Goal: Find specific fact: Find specific fact

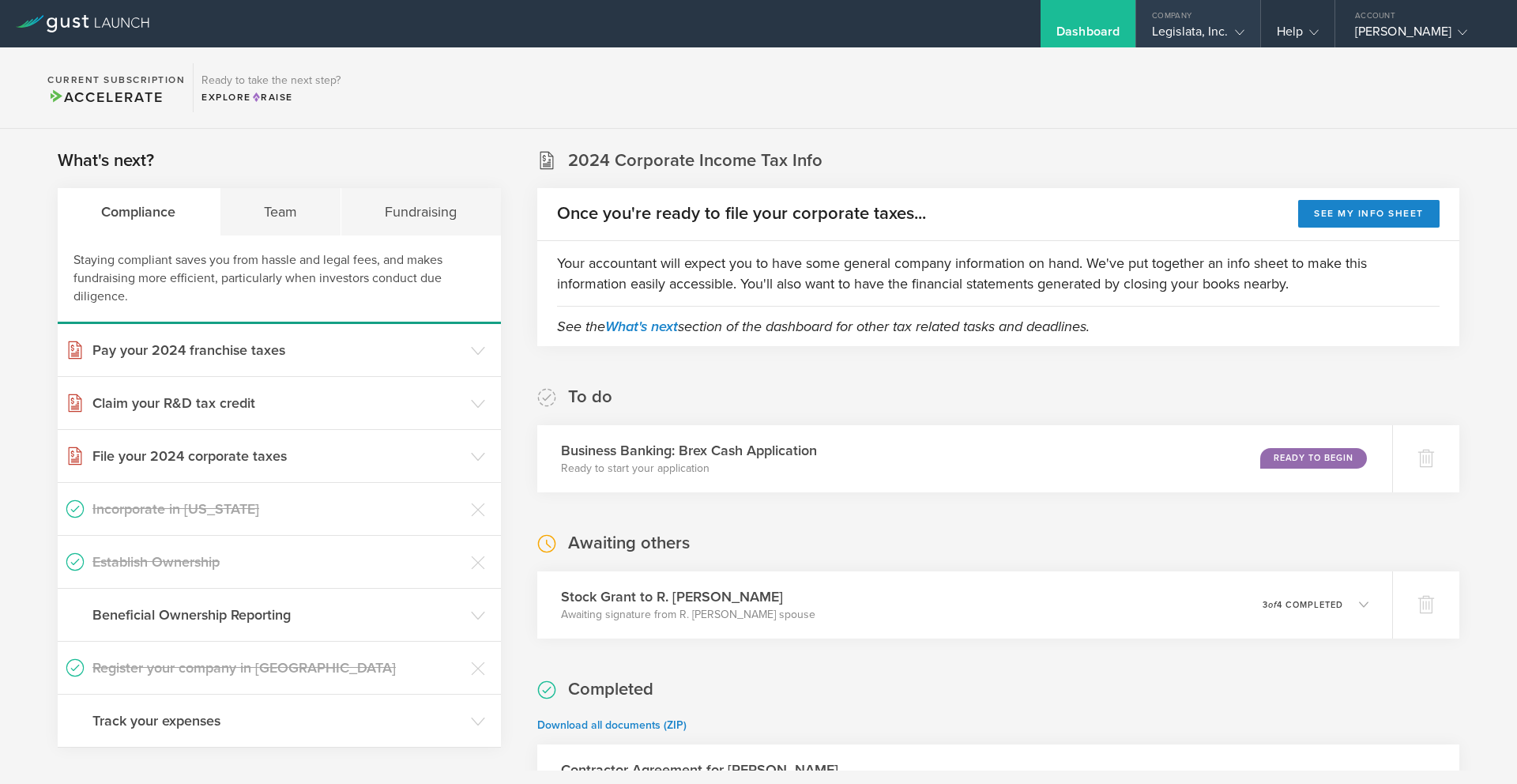
click at [1203, 28] on div "Legislata, Inc." at bounding box center [1198, 36] width 92 height 24
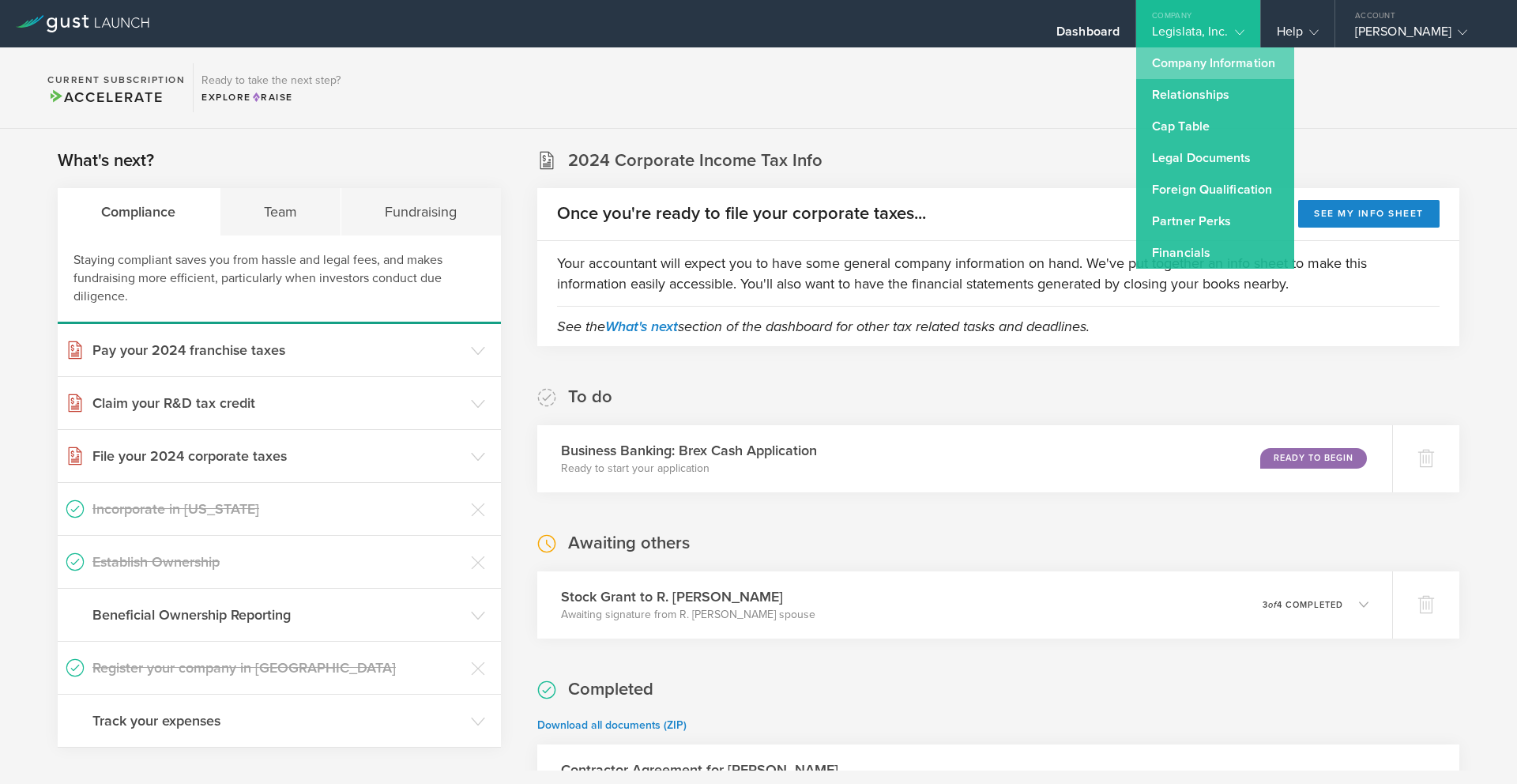
click at [1191, 58] on link "Company Information" at bounding box center [1215, 63] width 158 height 32
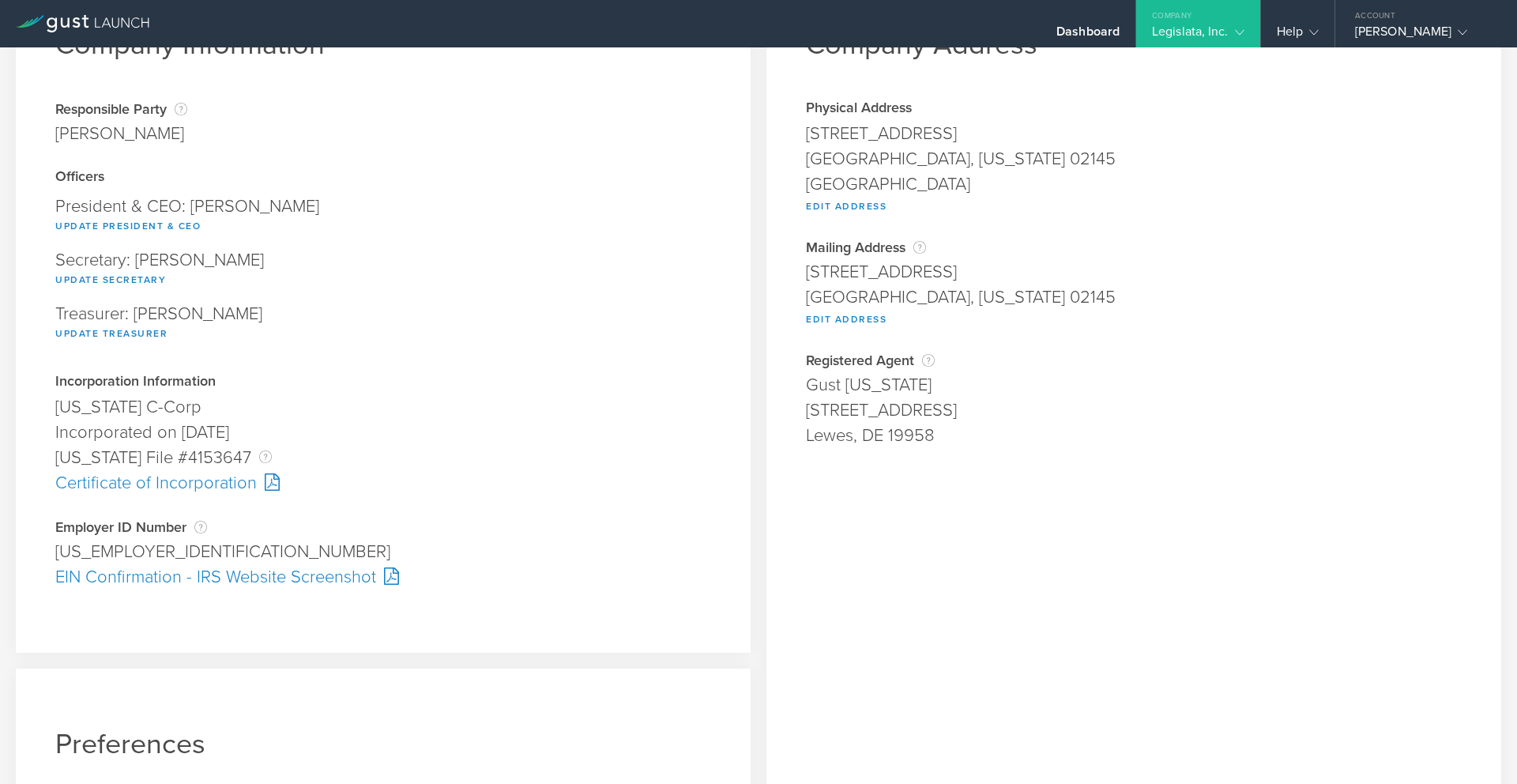
scroll to position [96, 0]
drag, startPoint x: 239, startPoint y: 450, endPoint x: 39, endPoint y: 447, distance: 200.7
click at [39, 447] on div "Company Information Responsible Party The name of the party responsible for fil…" at bounding box center [383, 310] width 735 height 684
copy div "[US_STATE] File #4153647"
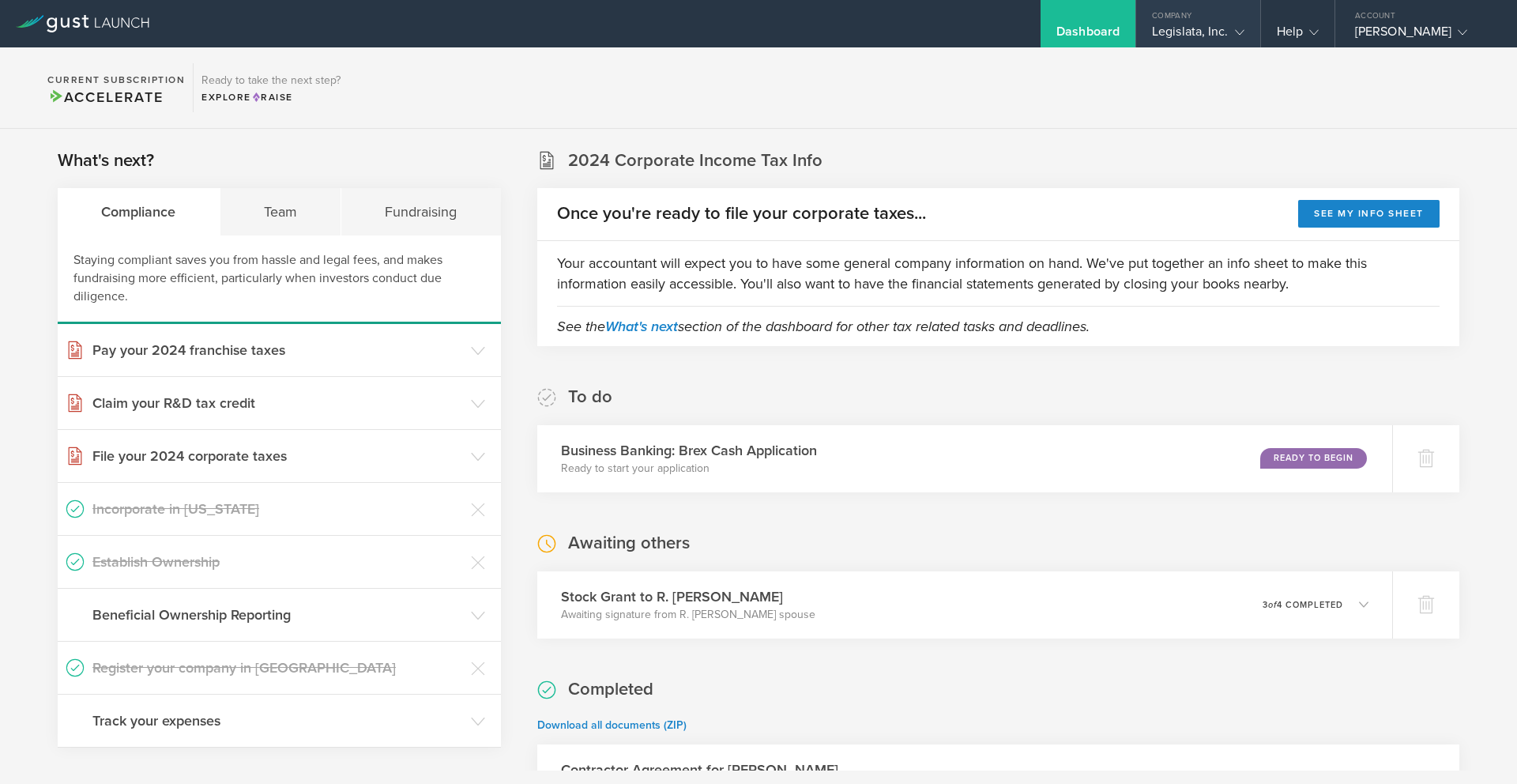
click at [1143, 22] on div "Company" at bounding box center [1198, 12] width 124 height 24
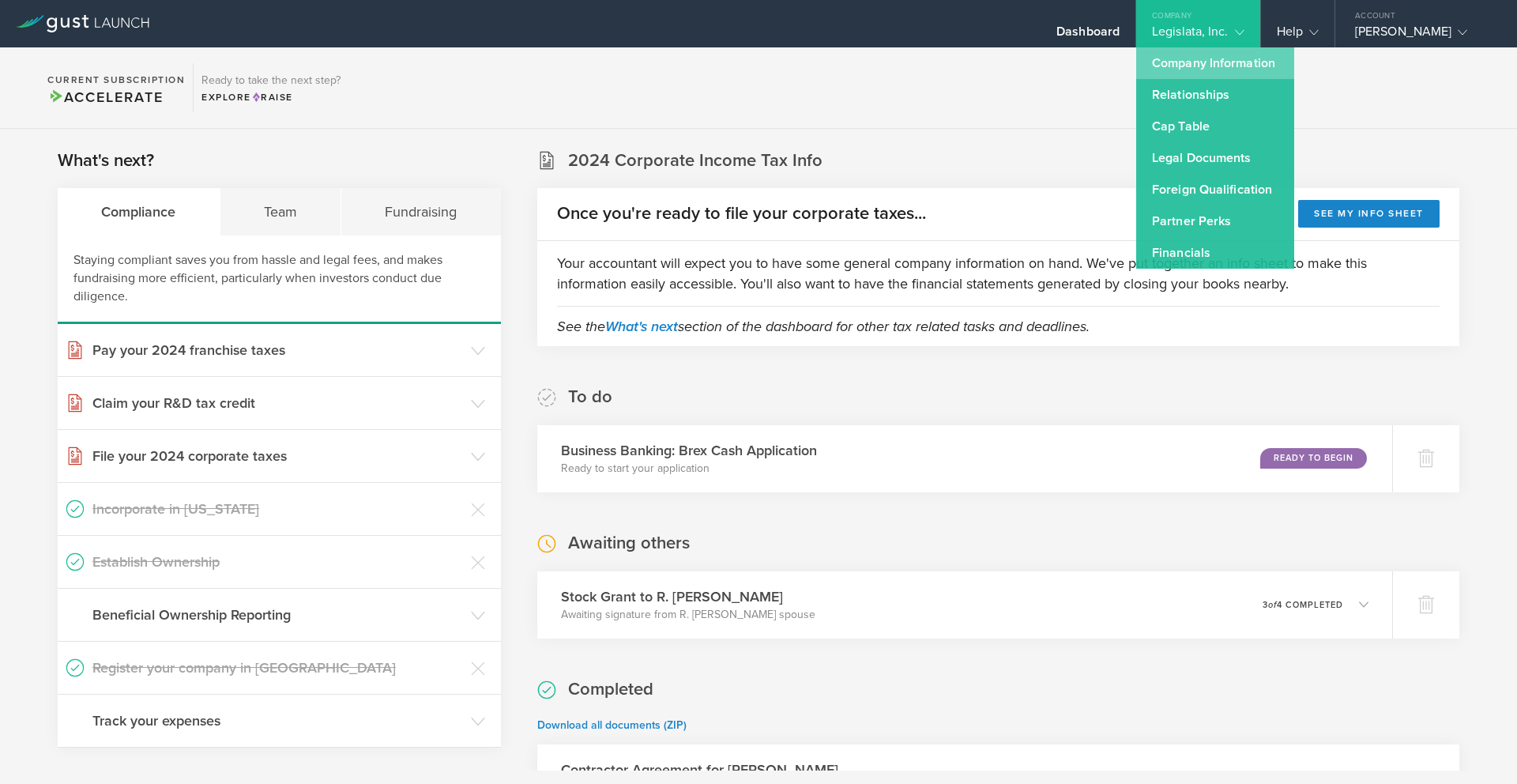
click at [1180, 73] on link "Company Information" at bounding box center [1215, 63] width 158 height 32
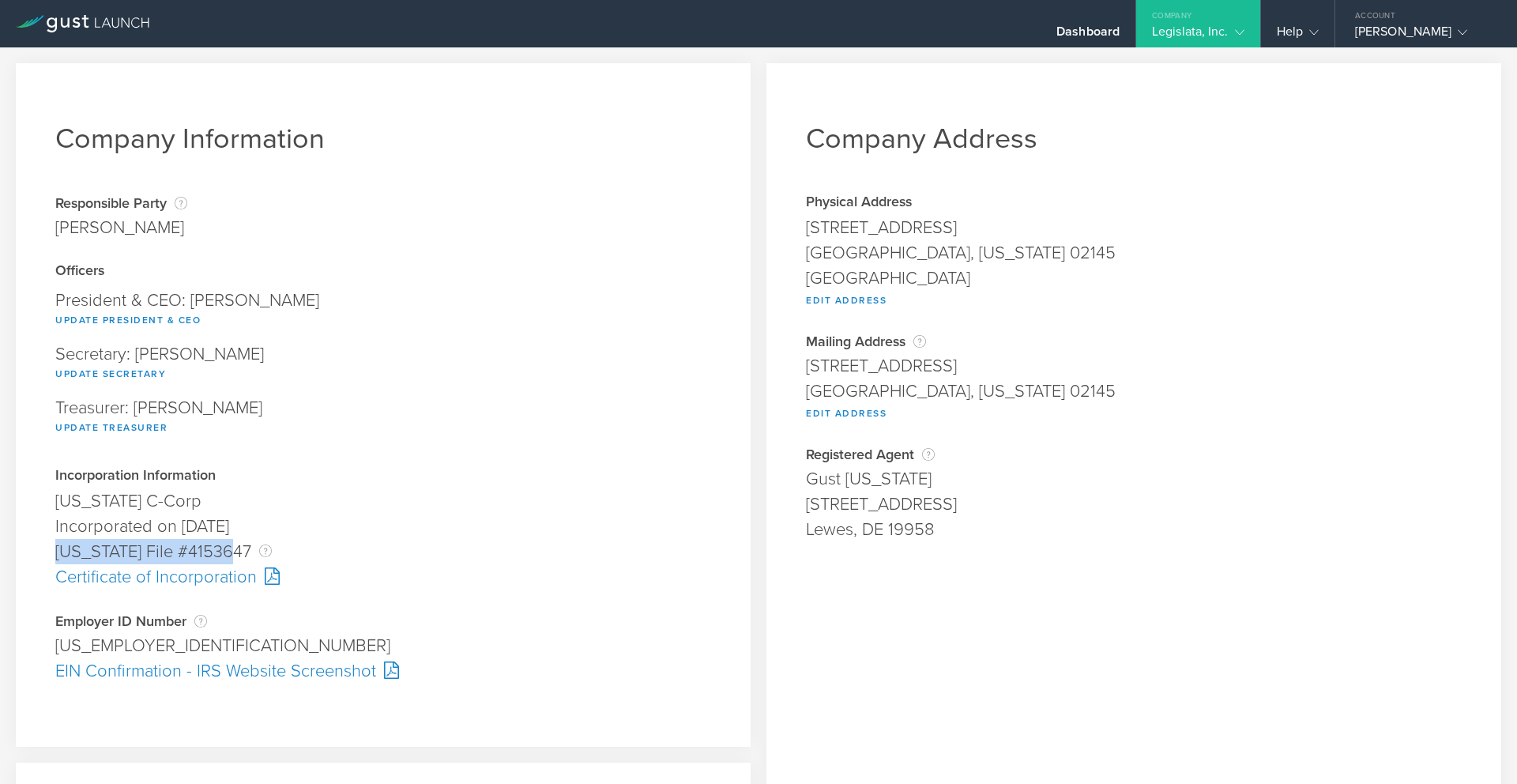
drag, startPoint x: 235, startPoint y: 552, endPoint x: 56, endPoint y: 558, distance: 178.7
click at [56, 558] on div "Delaware File #4153647 The Delaware File Number is issued by the state of Delaw…" at bounding box center [383, 551] width 656 height 25
copy div "[US_STATE] File #4153647"
click at [598, 350] on div "Secretary: Christopher Ryan Oates Update Secretary" at bounding box center [383, 364] width 656 height 54
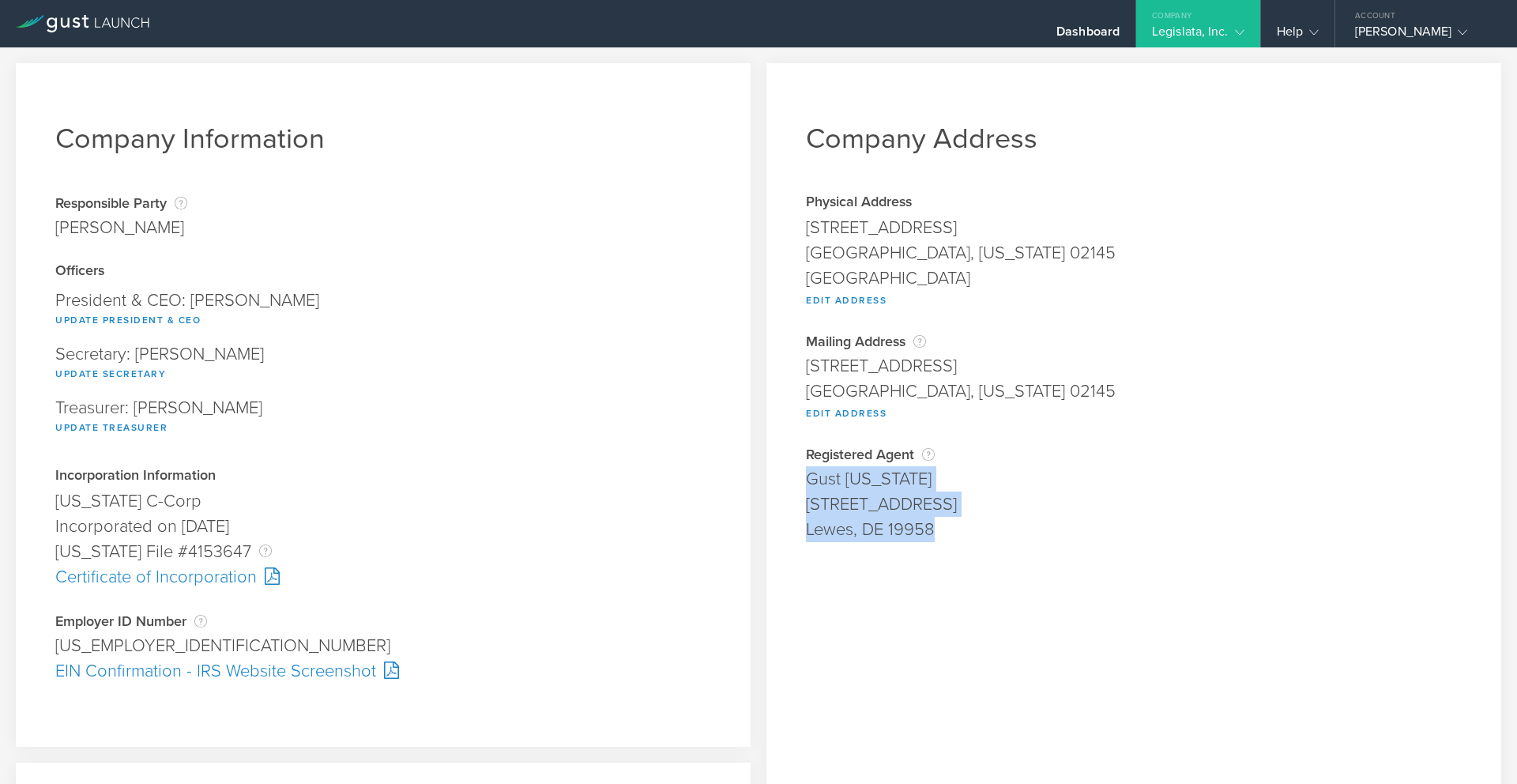
drag, startPoint x: 951, startPoint y: 540, endPoint x: 789, endPoint y: 483, distance: 172.4
click at [789, 483] on div "Company Address Physical Address 56 Fremont St Somerville, Massachusetts 02145 …" at bounding box center [1133, 586] width 735 height 1047
copy div "Gust Delaware 16192 Coastal Highway Lewes, DE 19958"
